Goal: Task Accomplishment & Management: Use online tool/utility

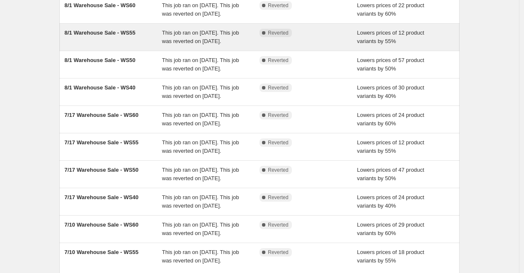
scroll to position [94, 0]
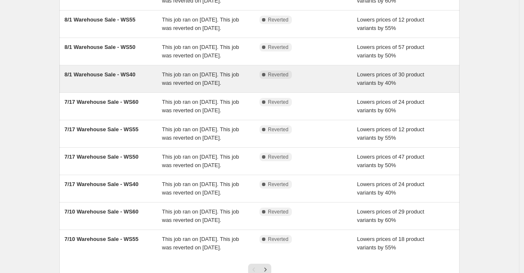
click at [104, 87] on div "8/1 Warehouse Sale - WS40" at bounding box center [113, 78] width 98 height 17
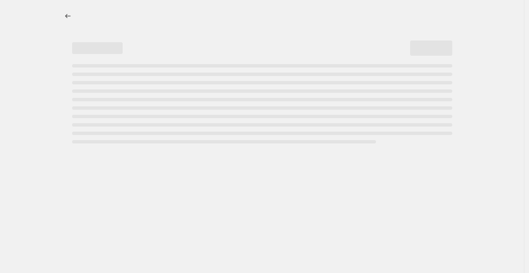
select select "percentage"
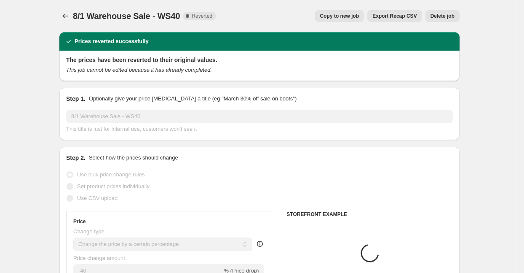
select select "tag"
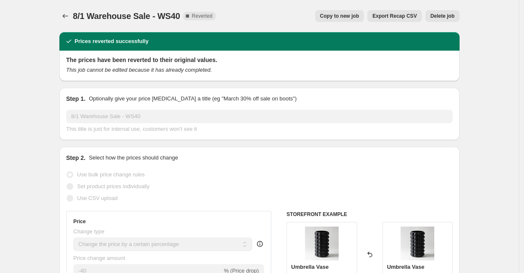
click at [344, 16] on span "Copy to new job" at bounding box center [339, 16] width 39 height 7
select select "percentage"
select select "tag"
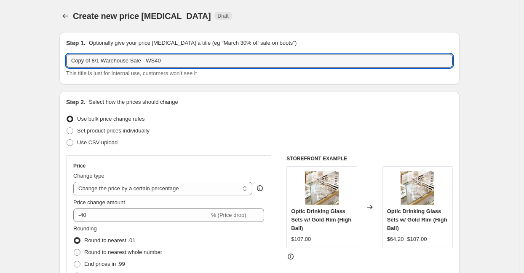
drag, startPoint x: 103, startPoint y: 60, endPoint x: 50, endPoint y: 58, distance: 53.1
click at [141, 60] on input "8/15 Warehouse Sale - WS40" at bounding box center [259, 60] width 387 height 13
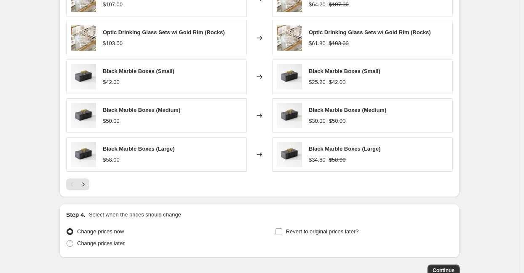
scroll to position [664, 0]
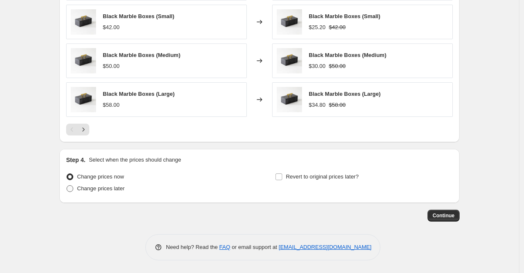
type input "8/15 Warehouse Sale - WS40"
click at [109, 190] on span "Change prices later" at bounding box center [101, 188] width 48 height 6
click at [67, 185] on input "Change prices later" at bounding box center [67, 185] width 0 height 0
radio input "true"
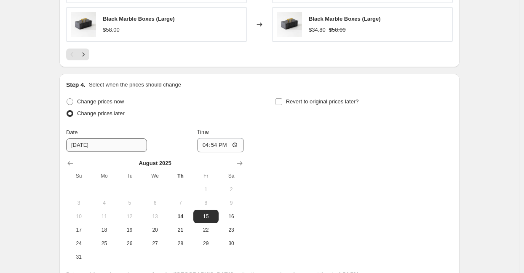
scroll to position [740, 0]
click at [205, 148] on input "16:54" at bounding box center [220, 144] width 47 height 14
type input "08:00"
click at [307, 121] on div "Change prices now Change prices later Date [DATE] Time 08:00 [DATE] Su Mo Tu We…" at bounding box center [259, 179] width 387 height 168
click at [302, 104] on span "Revert to original prices later?" at bounding box center [322, 101] width 73 height 6
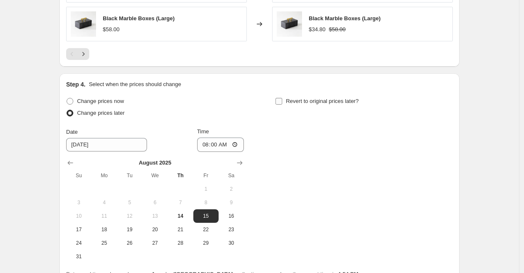
click at [282, 104] on input "Revert to original prices later?" at bounding box center [278, 101] width 7 height 7
checkbox input "true"
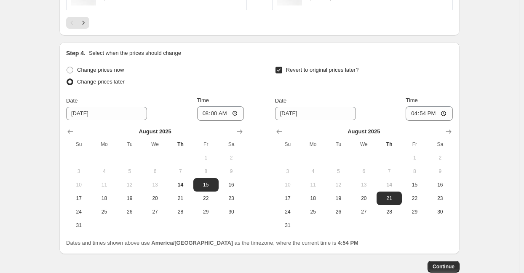
scroll to position [773, 0]
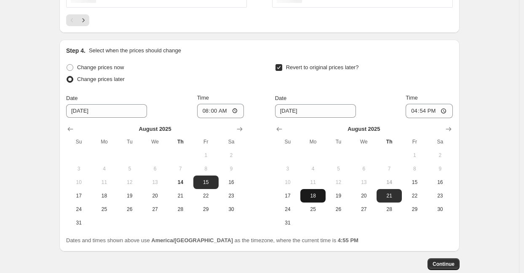
click at [312, 195] on span "18" at bounding box center [313, 195] width 19 height 7
type input "[DATE]"
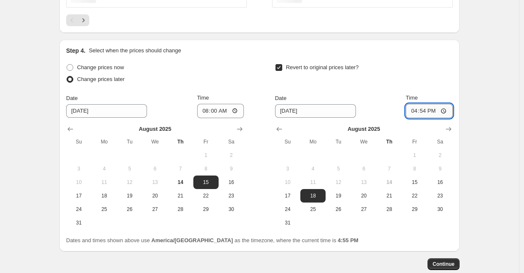
click at [413, 112] on input "16:54" at bounding box center [429, 111] width 47 height 14
type input "08:00"
click at [440, 263] on span "Continue" at bounding box center [444, 263] width 22 height 7
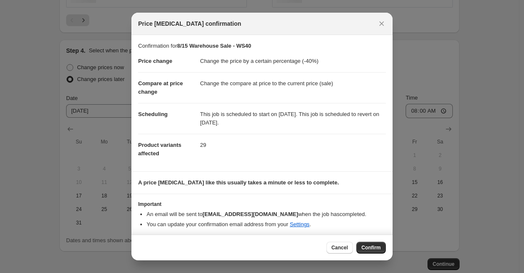
scroll to position [3, 0]
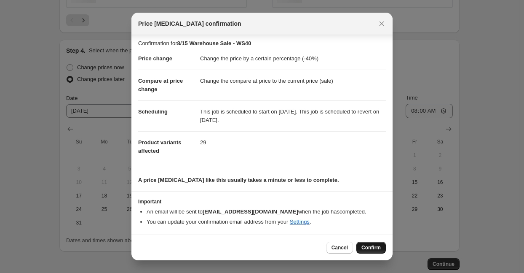
click at [373, 247] on span "Confirm" at bounding box center [370, 247] width 19 height 7
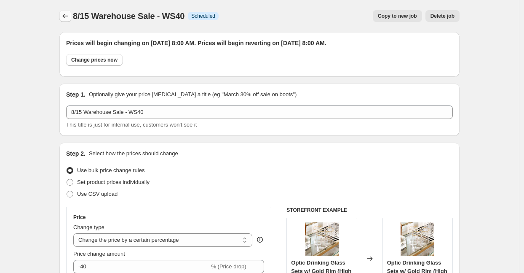
click at [67, 14] on icon "Price change jobs" at bounding box center [65, 16] width 8 height 8
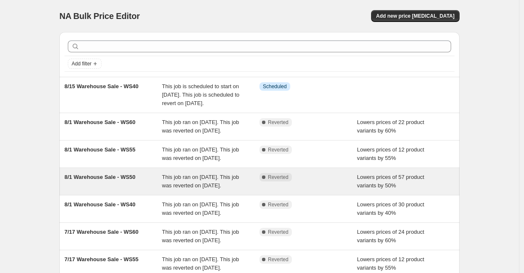
click at [115, 190] on div "8/1 Warehouse Sale - WS50" at bounding box center [113, 181] width 98 height 17
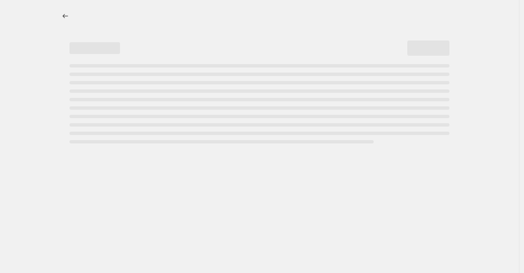
select select "percentage"
select select "tag"
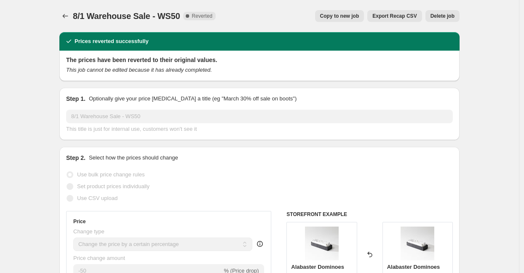
click at [341, 14] on span "Copy to new job" at bounding box center [339, 16] width 39 height 7
select select "percentage"
select select "tag"
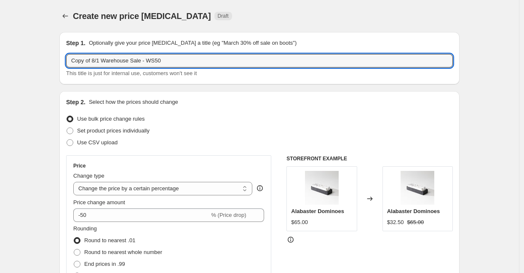
drag, startPoint x: 103, startPoint y: 59, endPoint x: 45, endPoint y: 56, distance: 57.8
type input "8/15 Warehouse Sale - WS50"
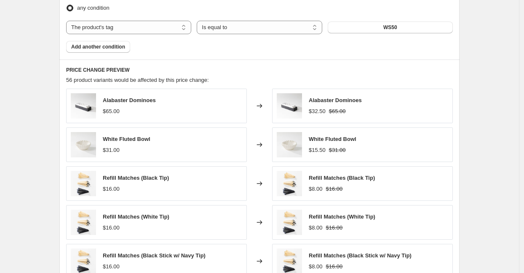
scroll to position [664, 0]
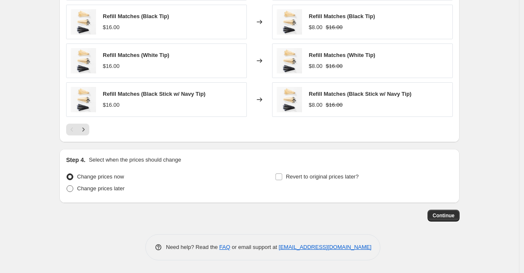
click at [105, 192] on span "Change prices later" at bounding box center [101, 188] width 48 height 8
click at [67, 185] on input "Change prices later" at bounding box center [67, 185] width 0 height 0
radio input "true"
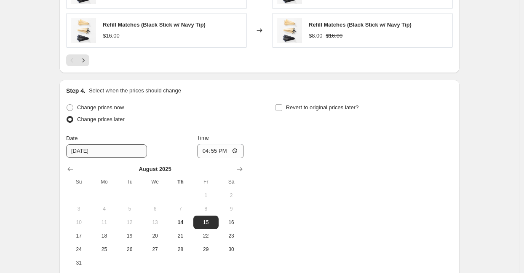
scroll to position [735, 0]
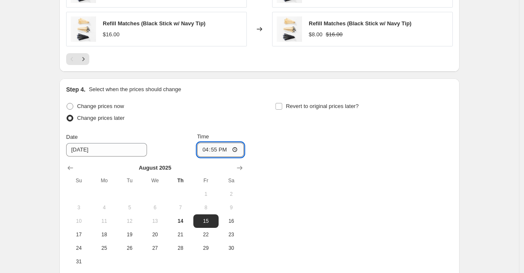
click at [205, 146] on input "16:55" at bounding box center [220, 149] width 47 height 14
type input "08:00"
click at [310, 108] on span "Revert to original prices later?" at bounding box center [322, 106] width 73 height 6
click at [282, 108] on input "Revert to original prices later?" at bounding box center [278, 106] width 7 height 7
checkbox input "true"
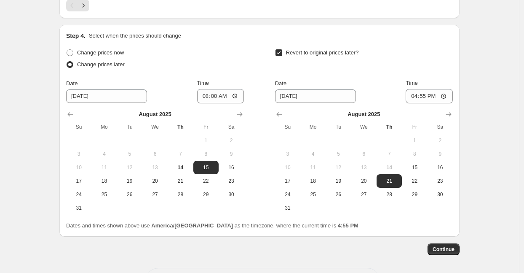
scroll to position [791, 0]
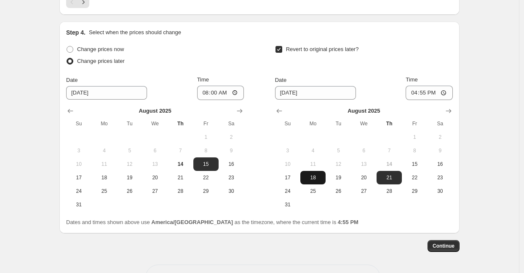
click at [313, 174] on span "18" at bounding box center [313, 177] width 19 height 7
type input "[DATE]"
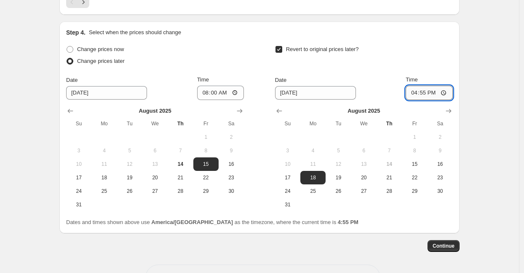
click at [413, 93] on input "16:55" at bounding box center [429, 93] width 47 height 14
type input "08:00"
click at [442, 248] on span "Continue" at bounding box center [444, 245] width 22 height 7
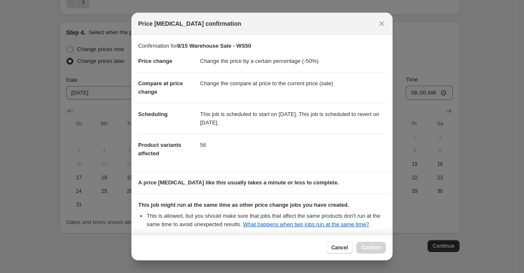
scroll to position [141, 0]
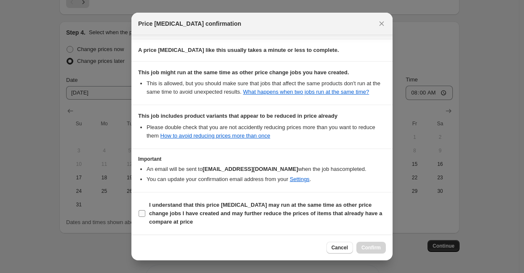
click at [331, 214] on b "I understand that this price [MEDICAL_DATA] may run at the same time as other p…" at bounding box center [265, 212] width 233 height 23
click at [145, 214] on input "I understand that this price [MEDICAL_DATA] may run at the same time as other p…" at bounding box center [142, 213] width 7 height 7
checkbox input "true"
click at [369, 246] on span "Confirm" at bounding box center [370, 247] width 19 height 7
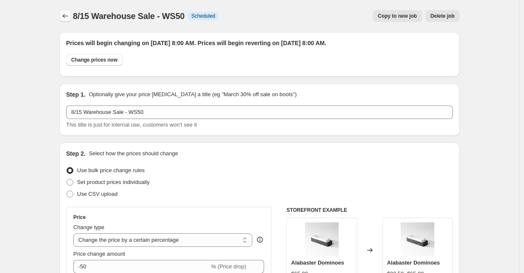
click at [65, 17] on icon "Price change jobs" at bounding box center [65, 16] width 8 height 8
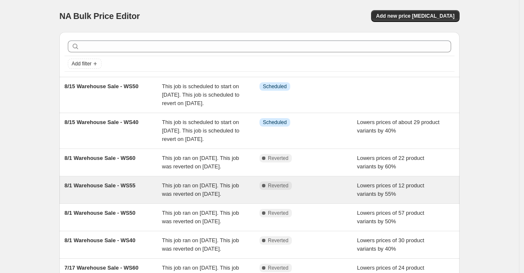
click at [129, 198] on div "8/1 Warehouse Sale - WS55" at bounding box center [113, 189] width 98 height 17
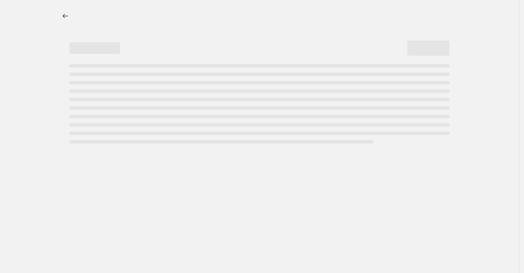
select select "percentage"
select select "tag"
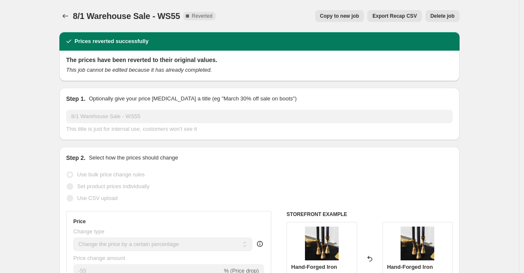
click at [339, 16] on span "Copy to new job" at bounding box center [339, 16] width 39 height 7
select select "percentage"
select select "tag"
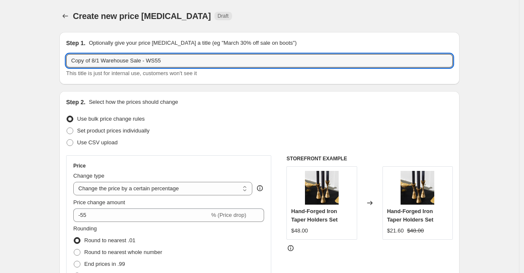
drag, startPoint x: 102, startPoint y: 60, endPoint x: 20, endPoint y: 59, distance: 82.6
type input "8/15 Warehouse Sale - WS55"
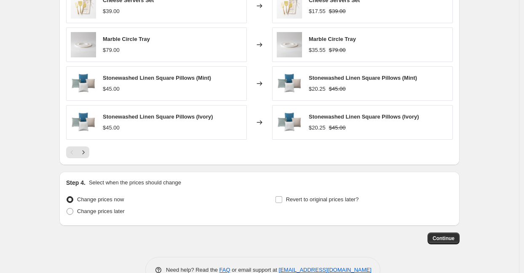
scroll to position [664, 0]
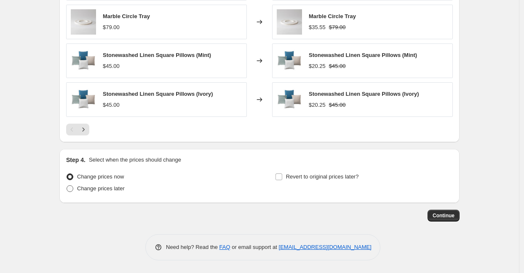
click at [115, 185] on span "Change prices later" at bounding box center [101, 188] width 48 height 6
click at [67, 185] on input "Change prices later" at bounding box center [67, 185] width 0 height 0
radio input "true"
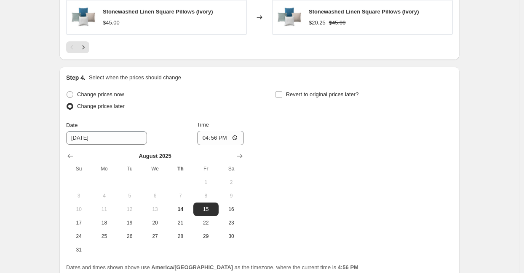
scroll to position [749, 0]
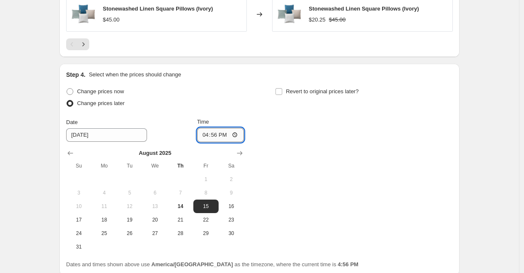
click at [206, 136] on input "16:56" at bounding box center [220, 135] width 47 height 14
type input "08:00"
click at [379, 121] on div "Change prices now Change prices later Date [DATE] Time 08:00 [DATE] Su Mo Tu We…" at bounding box center [259, 170] width 387 height 168
click at [351, 94] on span "Revert to original prices later?" at bounding box center [322, 91] width 73 height 6
click at [282, 94] on input "Revert to original prices later?" at bounding box center [278, 91] width 7 height 7
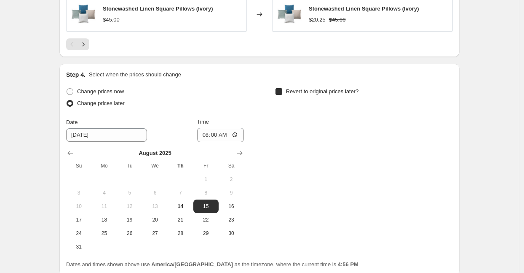
checkbox input "true"
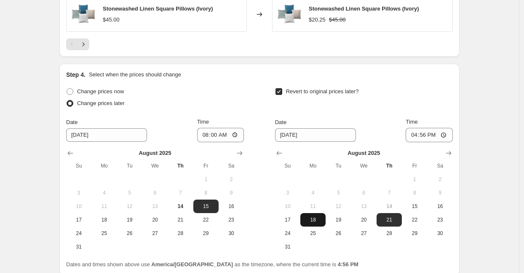
click at [311, 218] on span "18" at bounding box center [313, 219] width 19 height 7
type input "[DATE]"
click at [408, 132] on input "16:56" at bounding box center [429, 135] width 47 height 14
type input "21:56"
type input "08:00"
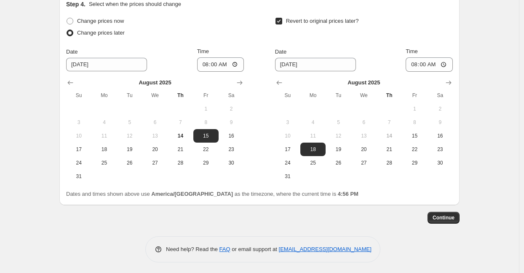
scroll to position [822, 0]
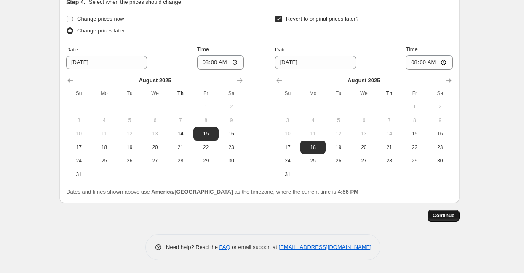
click at [449, 216] on span "Continue" at bounding box center [444, 215] width 22 height 7
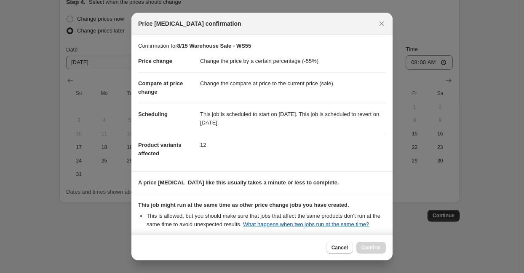
scroll to position [89, 0]
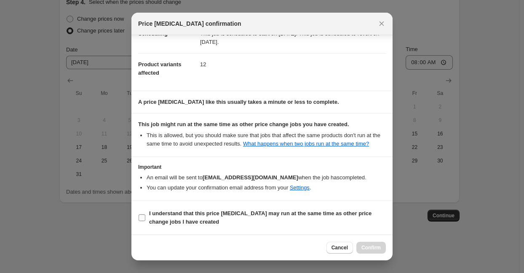
click at [357, 223] on span "I understand that this price [MEDICAL_DATA] may run at the same time as other p…" at bounding box center [267, 217] width 237 height 17
click at [145, 221] on input "I understand that this price [MEDICAL_DATA] may run at the same time as other p…" at bounding box center [142, 217] width 7 height 7
checkbox input "true"
click at [374, 240] on div "Cancel Confirm" at bounding box center [261, 247] width 261 height 26
click at [374, 249] on span "Confirm" at bounding box center [370, 247] width 19 height 7
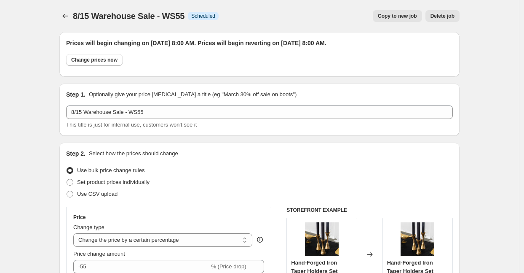
click at [64, 16] on icon "Price change jobs" at bounding box center [65, 16] width 8 height 8
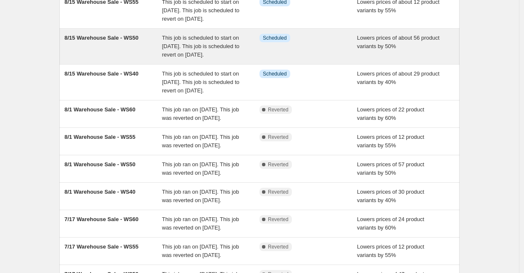
scroll to position [94, 0]
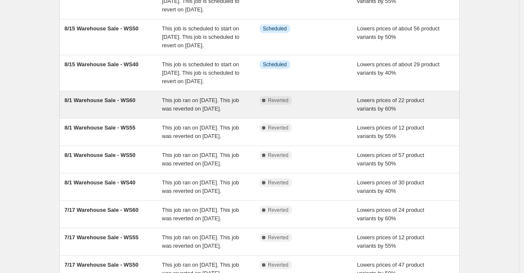
click at [131, 113] on div "8/1 Warehouse Sale - WS60" at bounding box center [113, 104] width 98 height 17
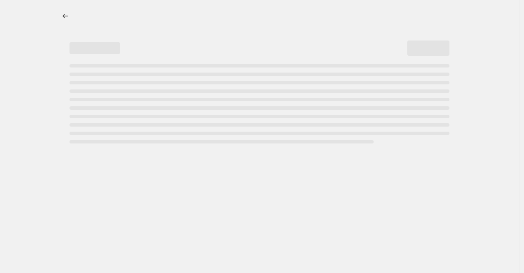
select select "percentage"
select select "tag"
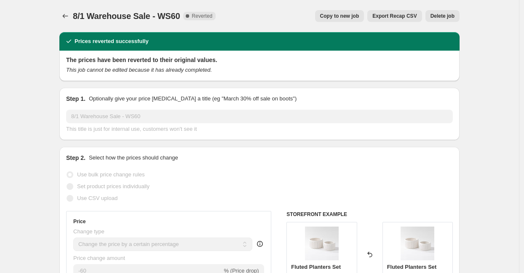
click at [331, 13] on span "Copy to new job" at bounding box center [339, 16] width 39 height 7
select select "percentage"
select select "tag"
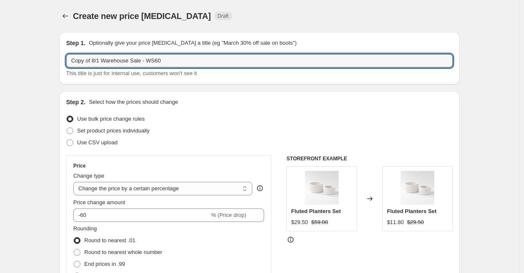
drag, startPoint x: 103, startPoint y: 61, endPoint x: 43, endPoint y: 64, distance: 59.5
type input "8/15 Warehouse Sale - WS60"
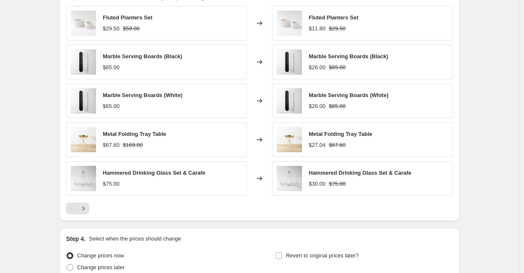
scroll to position [664, 0]
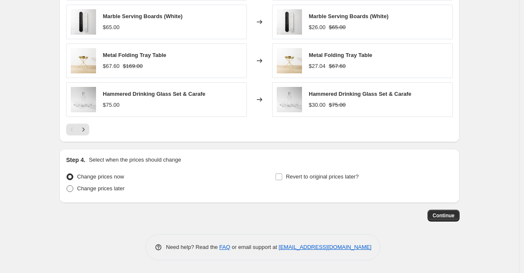
click at [88, 189] on span "Change prices later" at bounding box center [101, 188] width 48 height 6
click at [67, 185] on input "Change prices later" at bounding box center [67, 185] width 0 height 0
radio input "true"
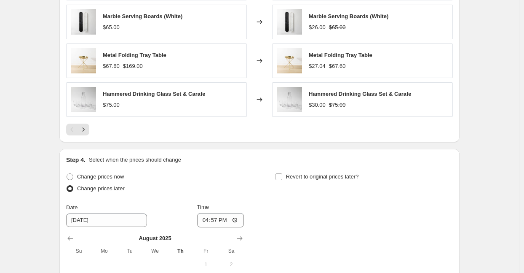
scroll to position [695, 0]
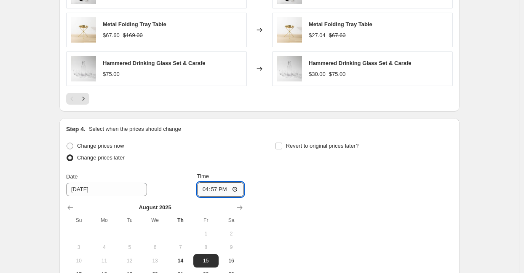
click at [202, 192] on input "16:57" at bounding box center [220, 189] width 47 height 14
type input "08:00"
click at [310, 149] on span "Revert to original prices later?" at bounding box center [322, 146] width 73 height 8
click at [282, 149] on input "Revert to original prices later?" at bounding box center [278, 145] width 7 height 7
checkbox input "true"
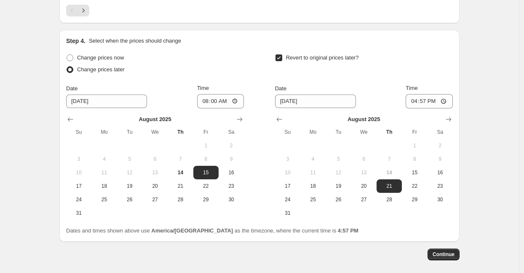
scroll to position [790, 0]
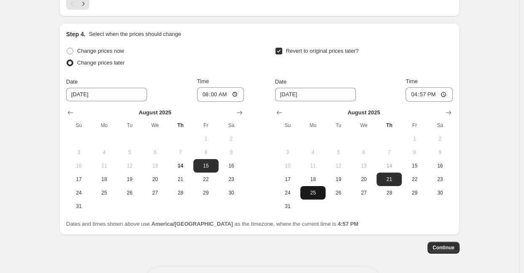
click at [320, 190] on span "25" at bounding box center [313, 192] width 19 height 7
click at [319, 182] on span "18" at bounding box center [313, 179] width 19 height 7
type input "[DATE]"
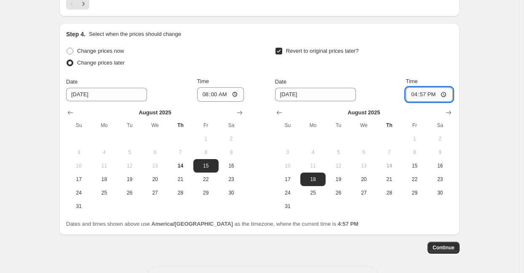
click at [414, 98] on input "16:57" at bounding box center [429, 94] width 47 height 14
type input "08:00"
click at [444, 246] on span "Continue" at bounding box center [444, 247] width 22 height 7
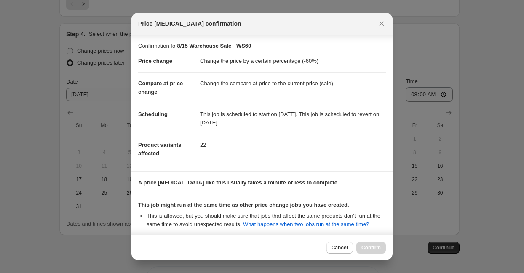
scroll to position [141, 0]
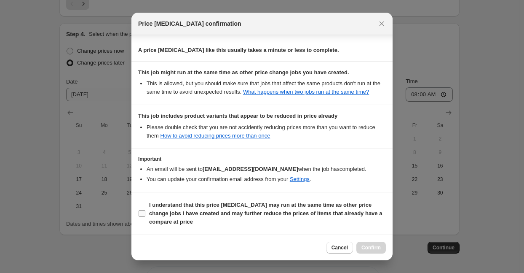
click at [343, 214] on b "I understand that this price [MEDICAL_DATA] may run at the same time as other p…" at bounding box center [265, 212] width 233 height 23
click at [145, 214] on input "I understand that this price [MEDICAL_DATA] may run at the same time as other p…" at bounding box center [142, 213] width 7 height 7
checkbox input "true"
click at [371, 249] on span "Confirm" at bounding box center [370, 247] width 19 height 7
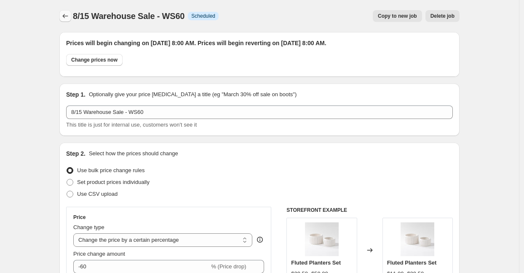
click at [65, 13] on icon "Price change jobs" at bounding box center [65, 16] width 8 height 8
